Goal: Task Accomplishment & Management: Manage account settings

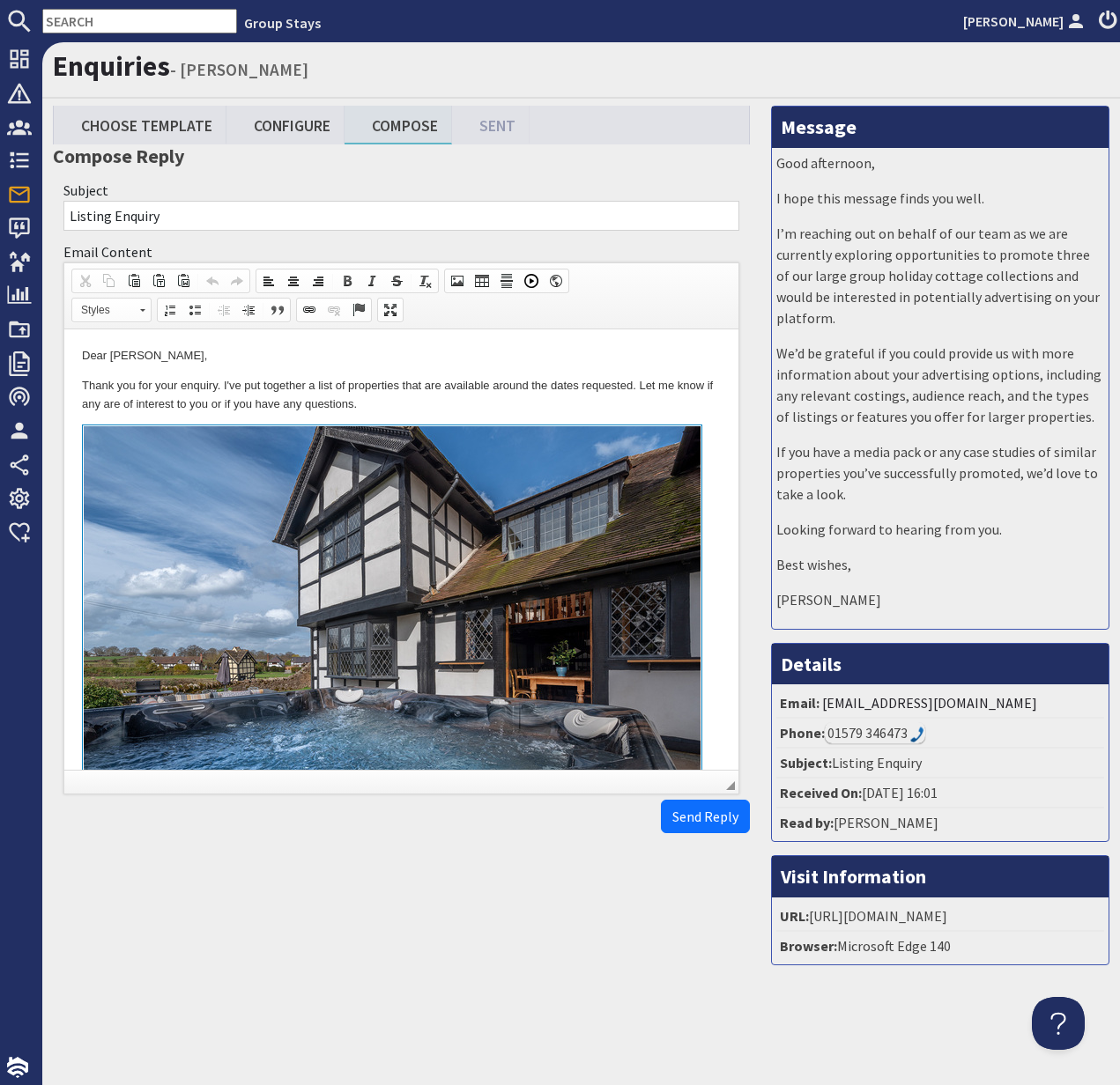
click at [100, 21] on input "text" at bounding box center [140, 21] width 195 height 25
paste input "GS1117"
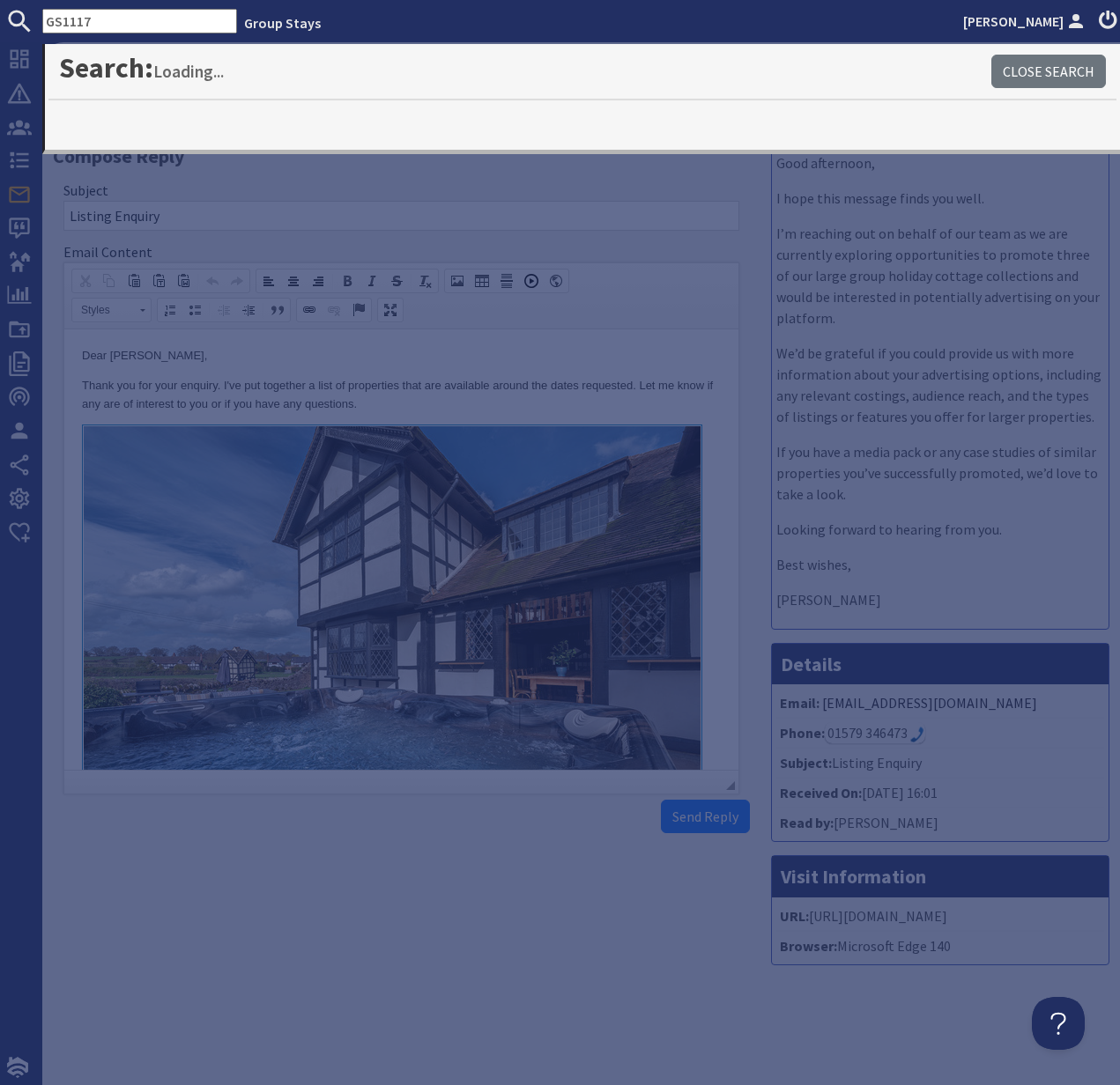
type input "GS1117"
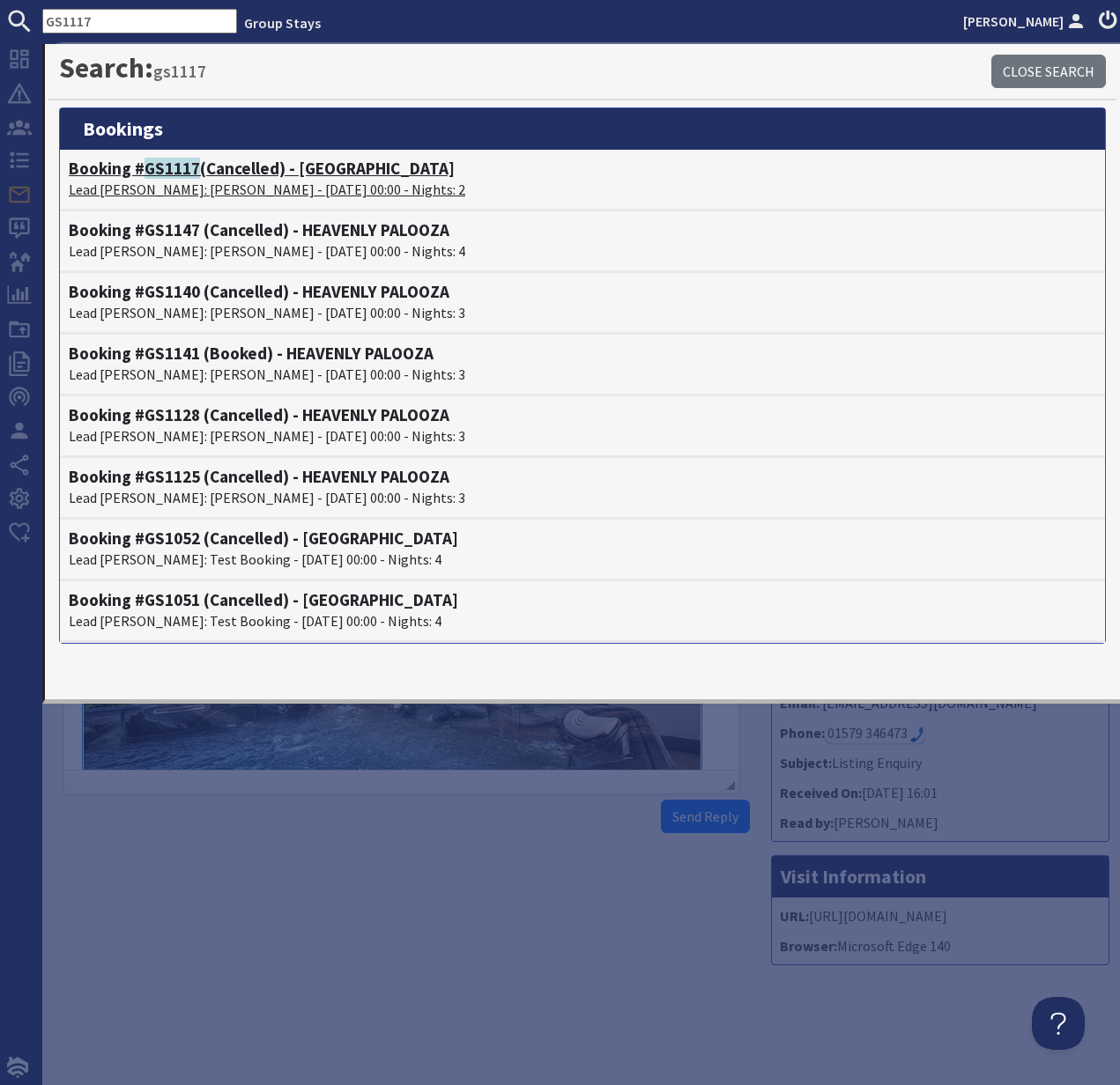
click at [187, 173] on span "GS1117" at bounding box center [173, 168] width 55 height 21
type textarea "<p>Dear [PERSON_NAME],</p> <p>Thank you for your enquiry. I&#39;ve put together…"
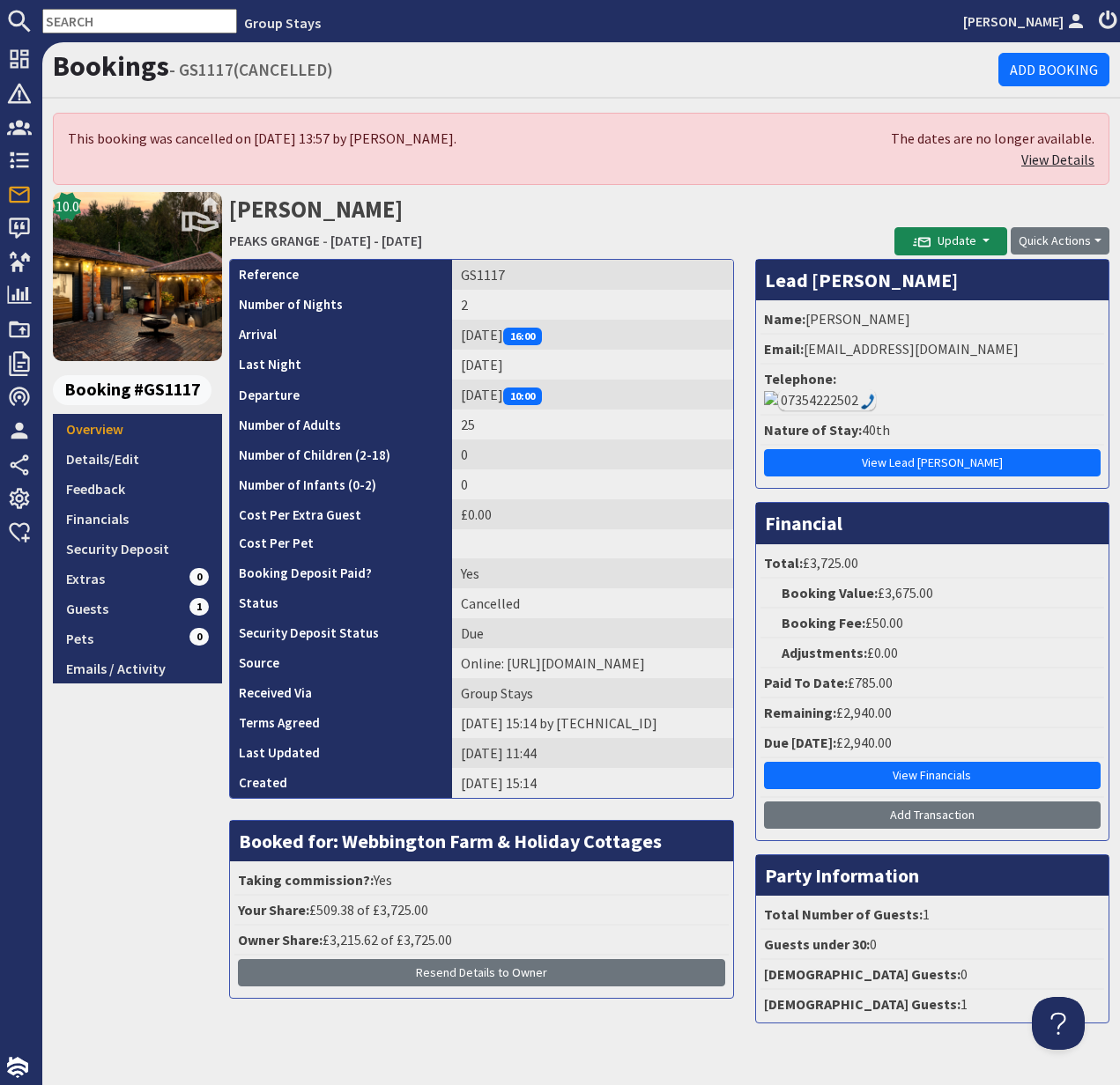
click at [1066, 162] on link "View Details" at bounding box center [1058, 160] width 73 height 18
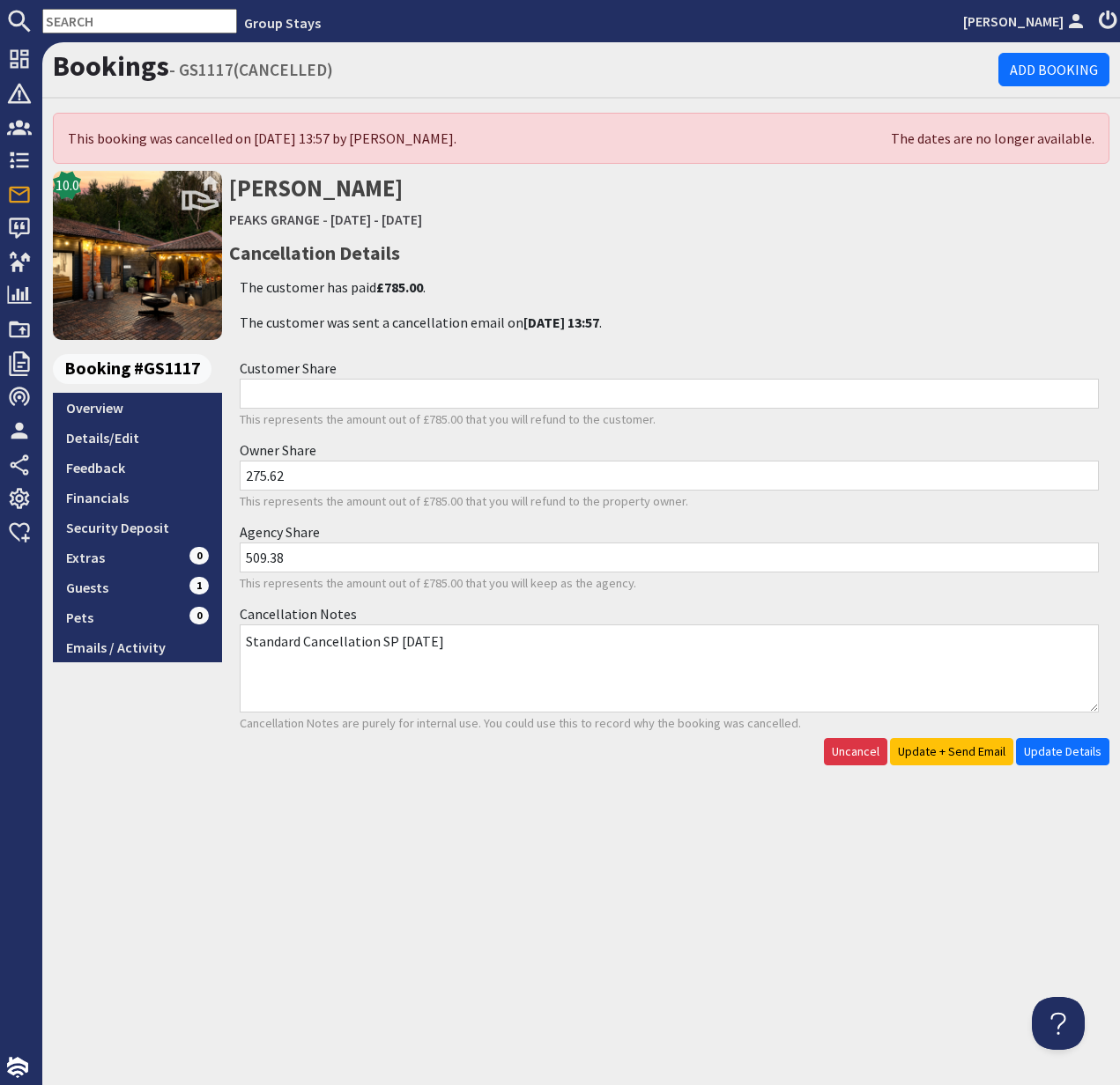
click at [91, 21] on input "text" at bounding box center [140, 21] width 195 height 25
click at [96, 19] on input "text" at bounding box center [140, 21] width 195 height 25
paste input "S44982"
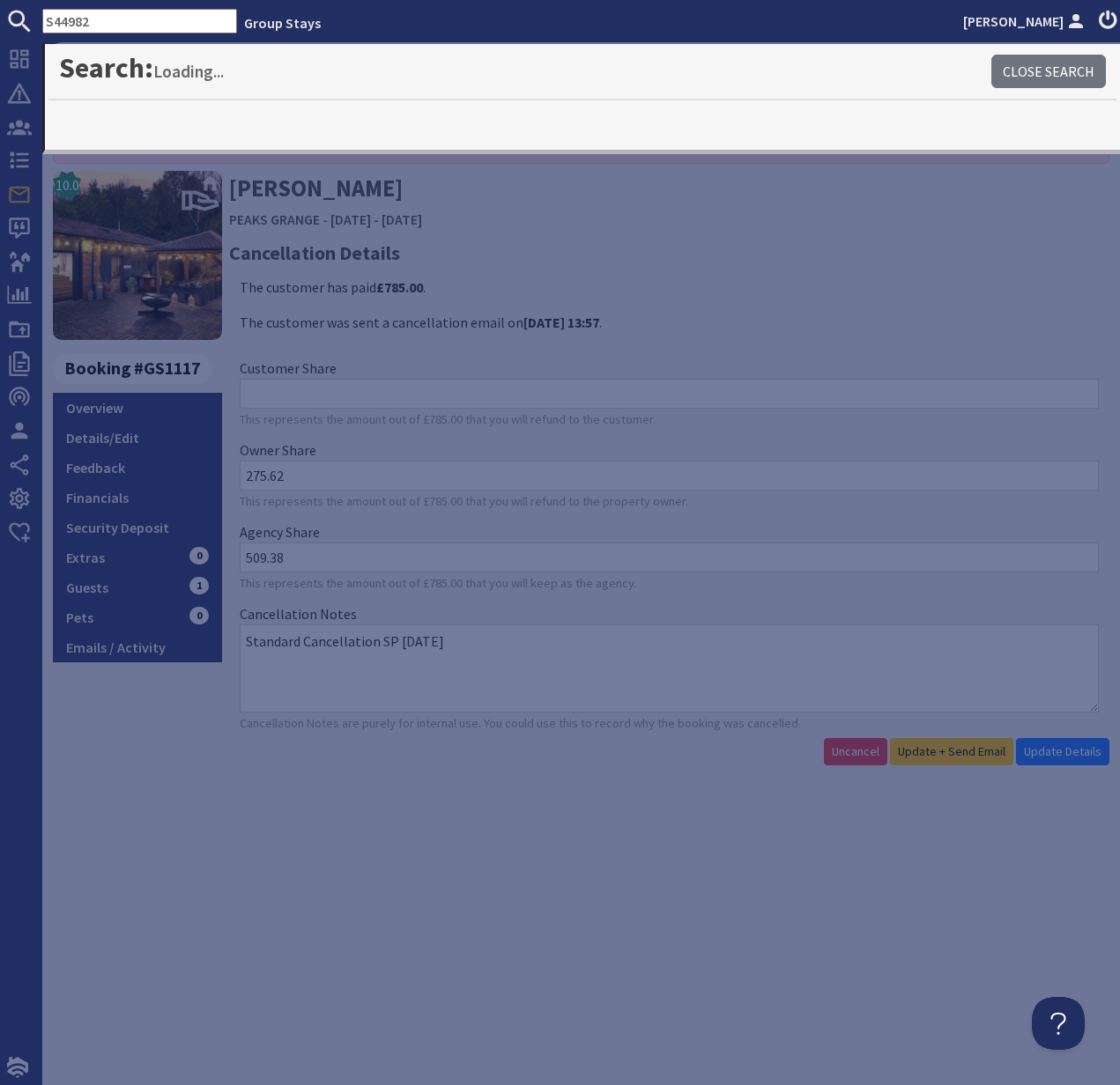
type input "S44982"
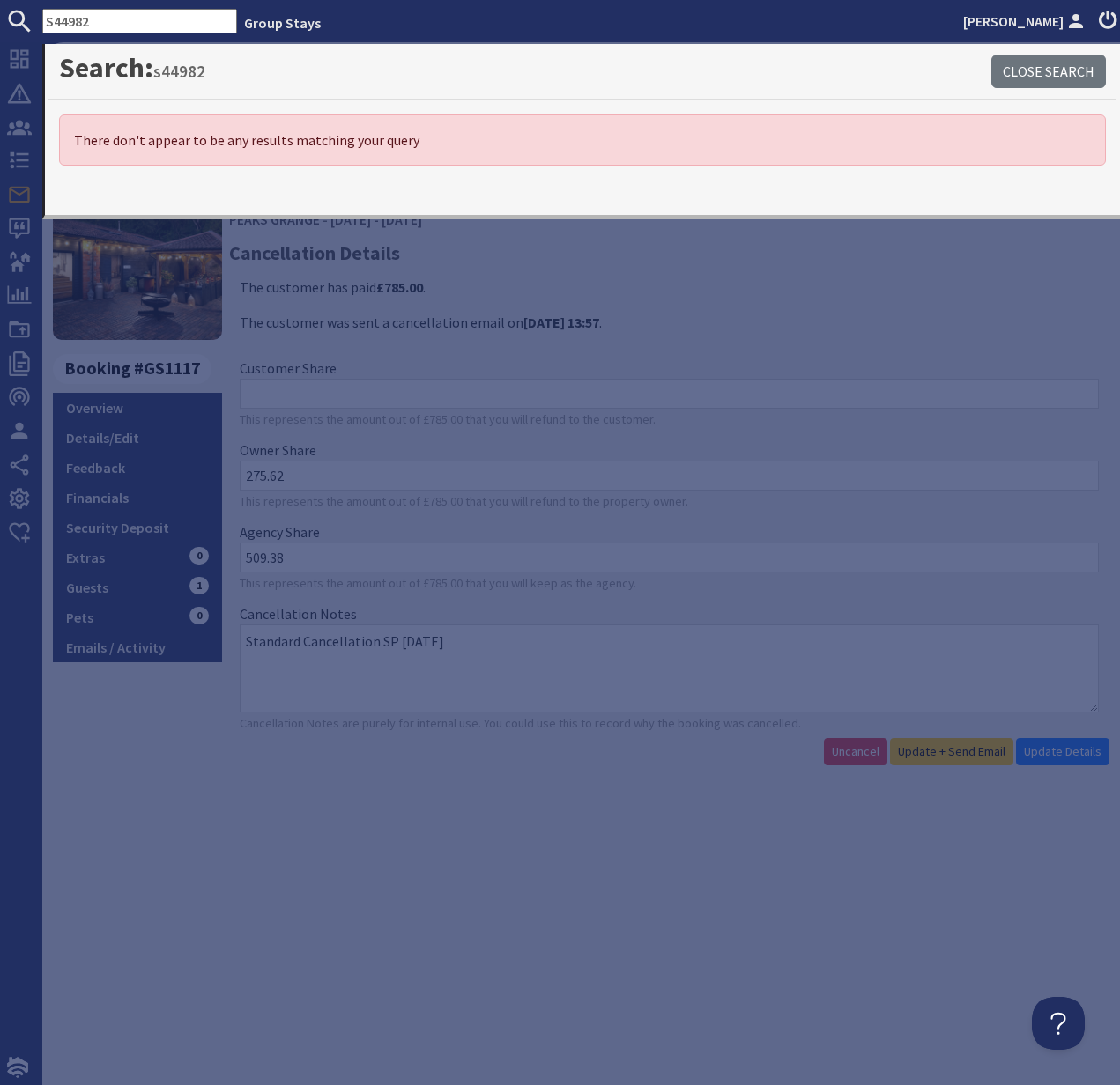
drag, startPoint x: 99, startPoint y: 24, endPoint x: 38, endPoint y: 16, distance: 61.5
click at [38, 16] on form "S44982" at bounding box center [118, 21] width 237 height 25
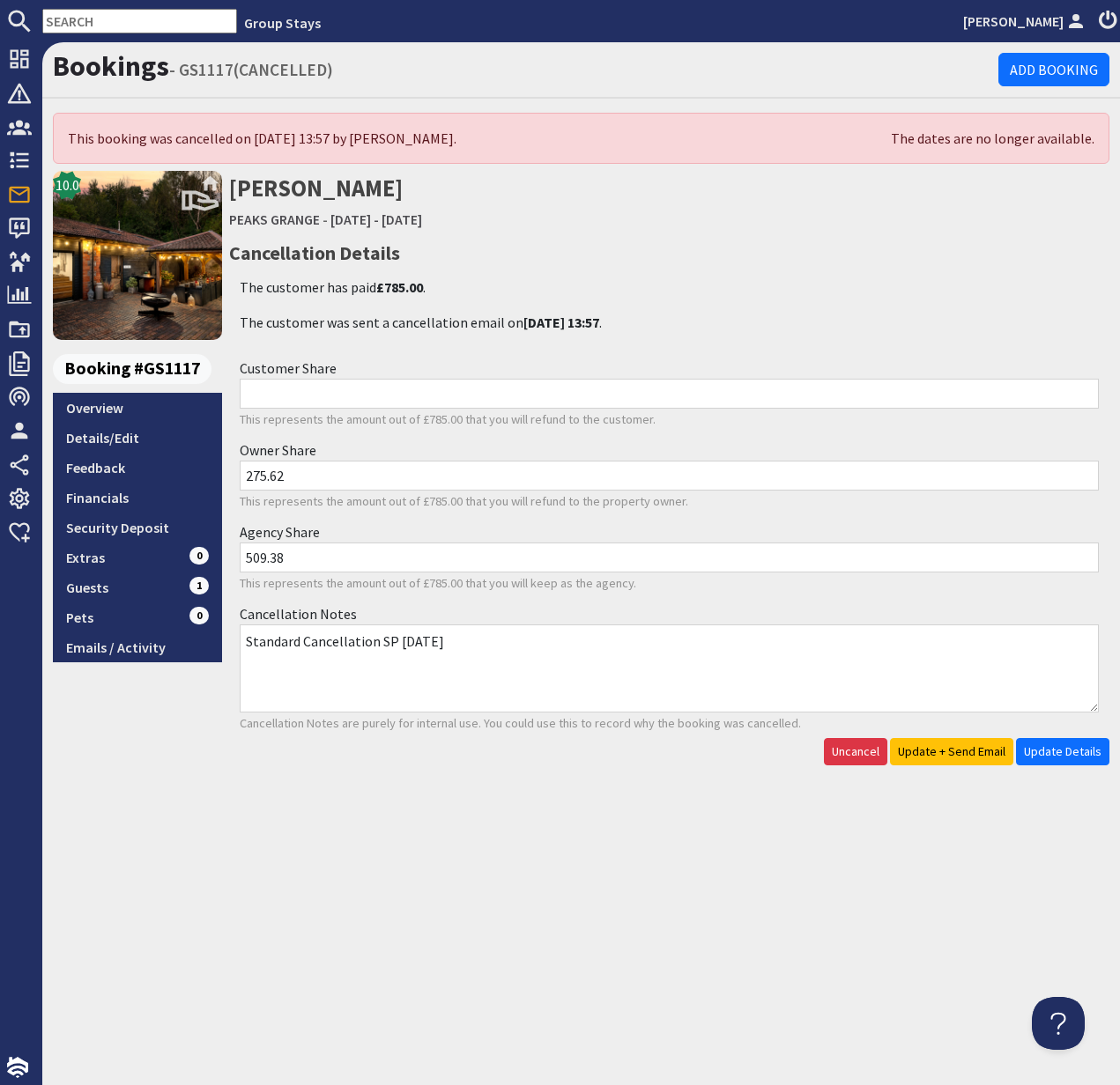
paste input "GS1134"
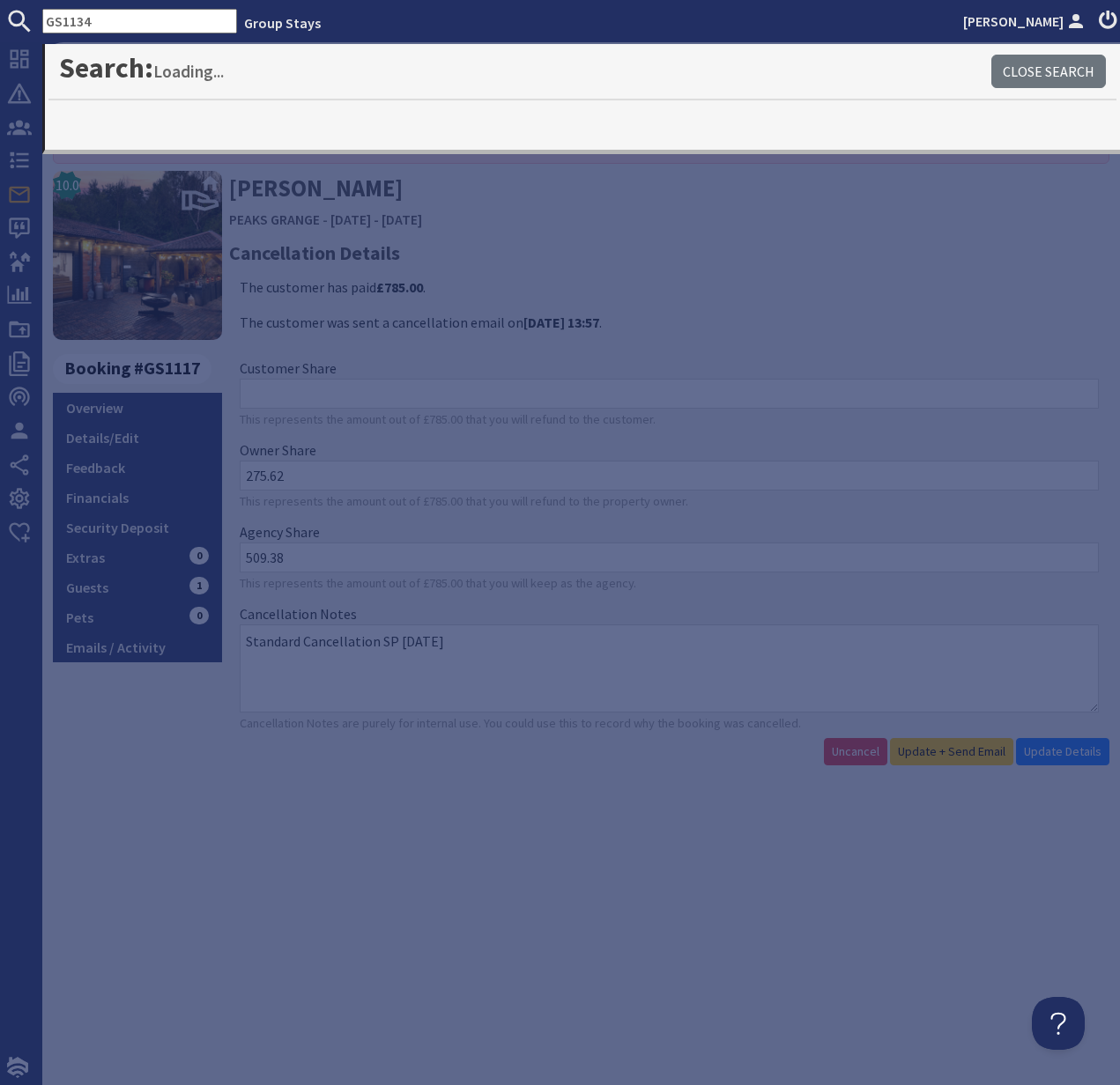
type input "GS1134"
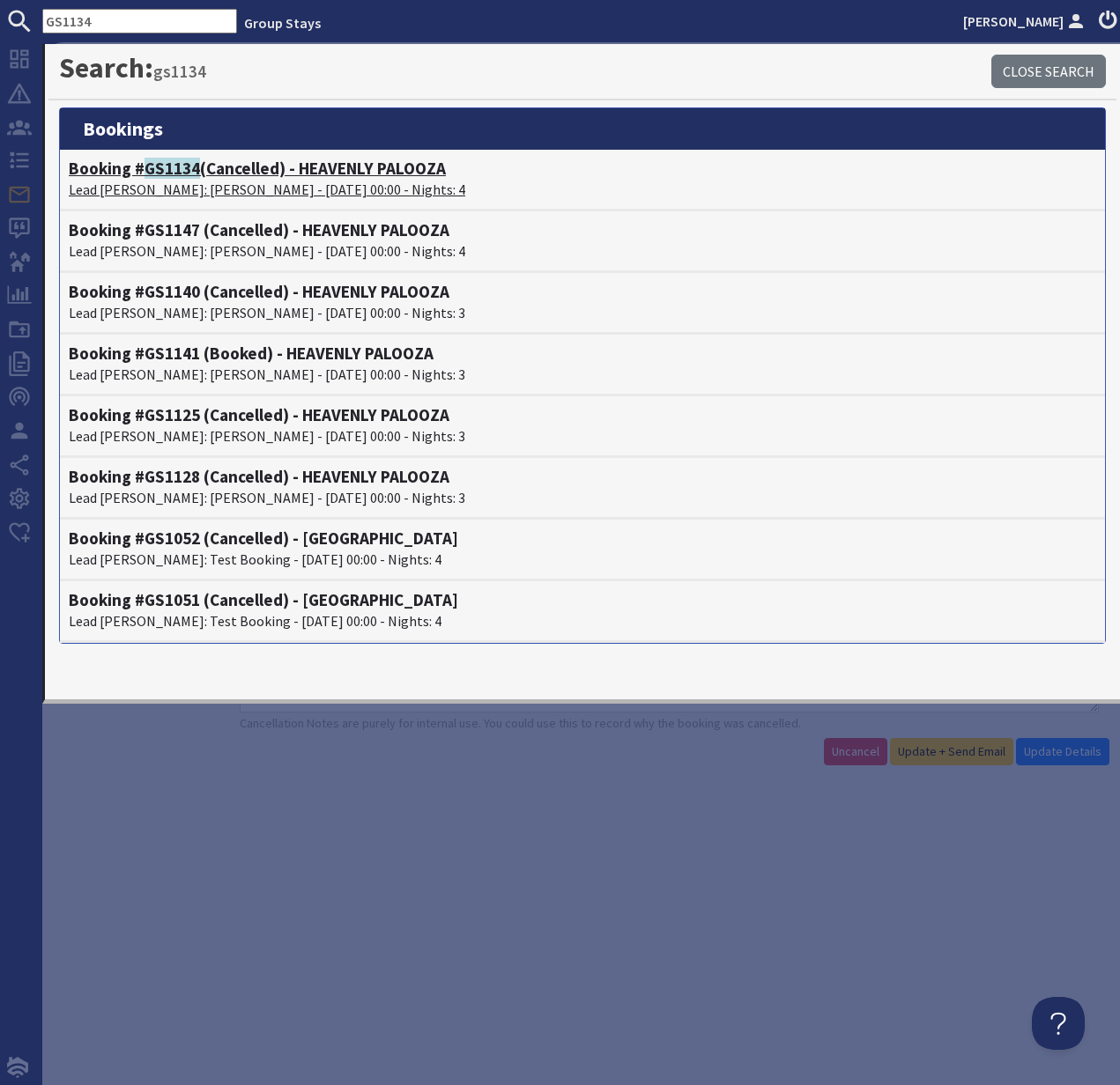
click at [190, 185] on p "Lead [PERSON_NAME]: [PERSON_NAME] - [DATE] 00:00 - Nights: 4" at bounding box center [583, 188] width 1027 height 21
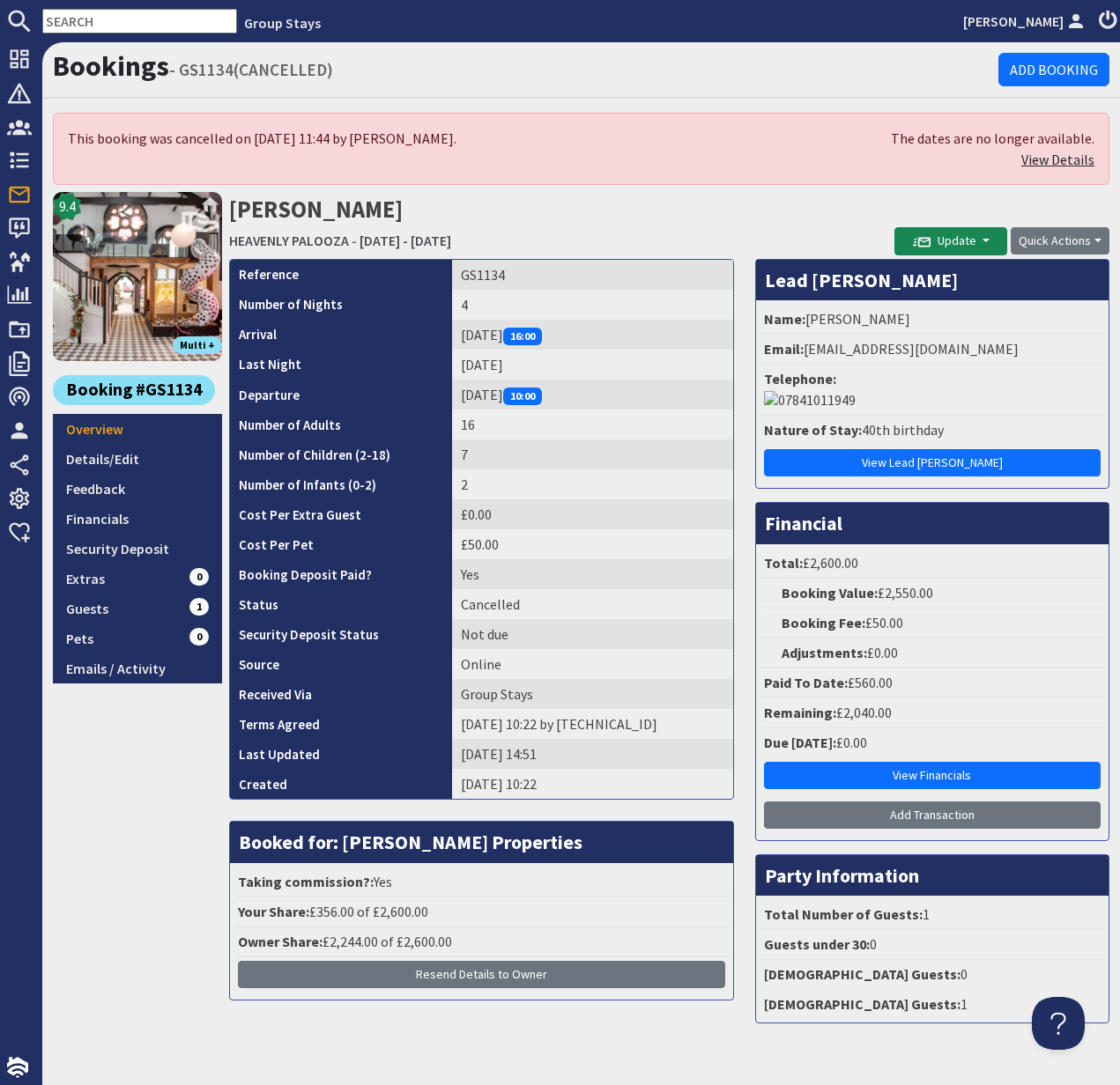
click at [1053, 158] on link "View Details" at bounding box center [1058, 160] width 73 height 18
